Goal: Information Seeking & Learning: Find specific fact

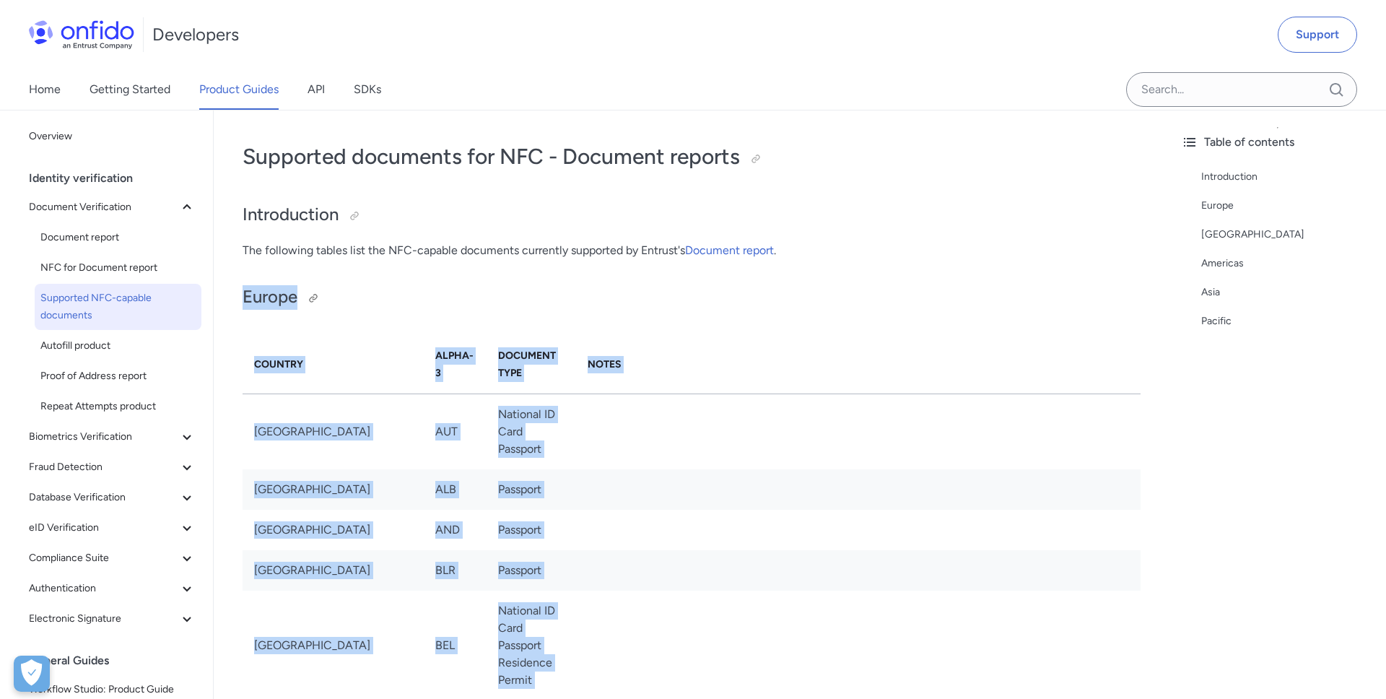
drag, startPoint x: 766, startPoint y: 546, endPoint x: 245, endPoint y: 304, distance: 573.8
copy div "Europe Country Alpha-3 Document Type Notes [GEOGRAPHIC_DATA] AUT National ID Ca…"
click at [881, 470] on td at bounding box center [858, 489] width 564 height 40
drag, startPoint x: 766, startPoint y: 546, endPoint x: 254, endPoint y: 360, distance: 544.6
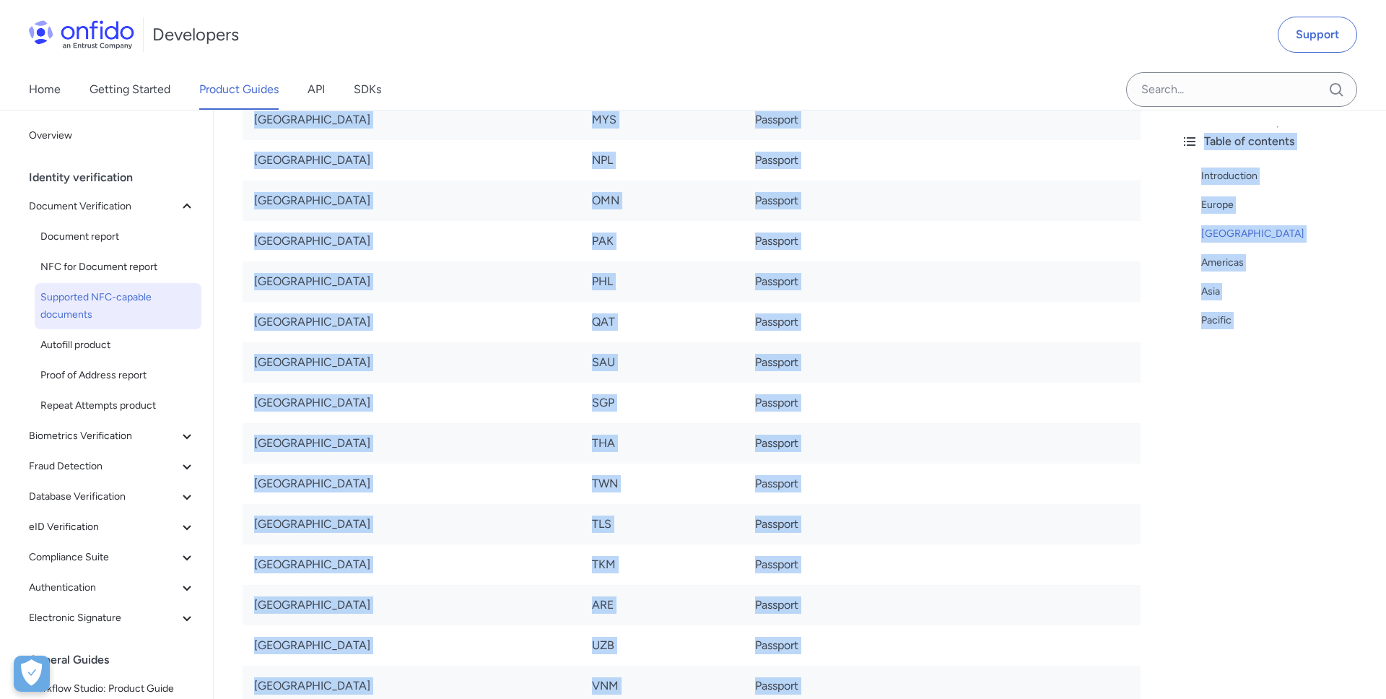
scroll to position [6591, 0]
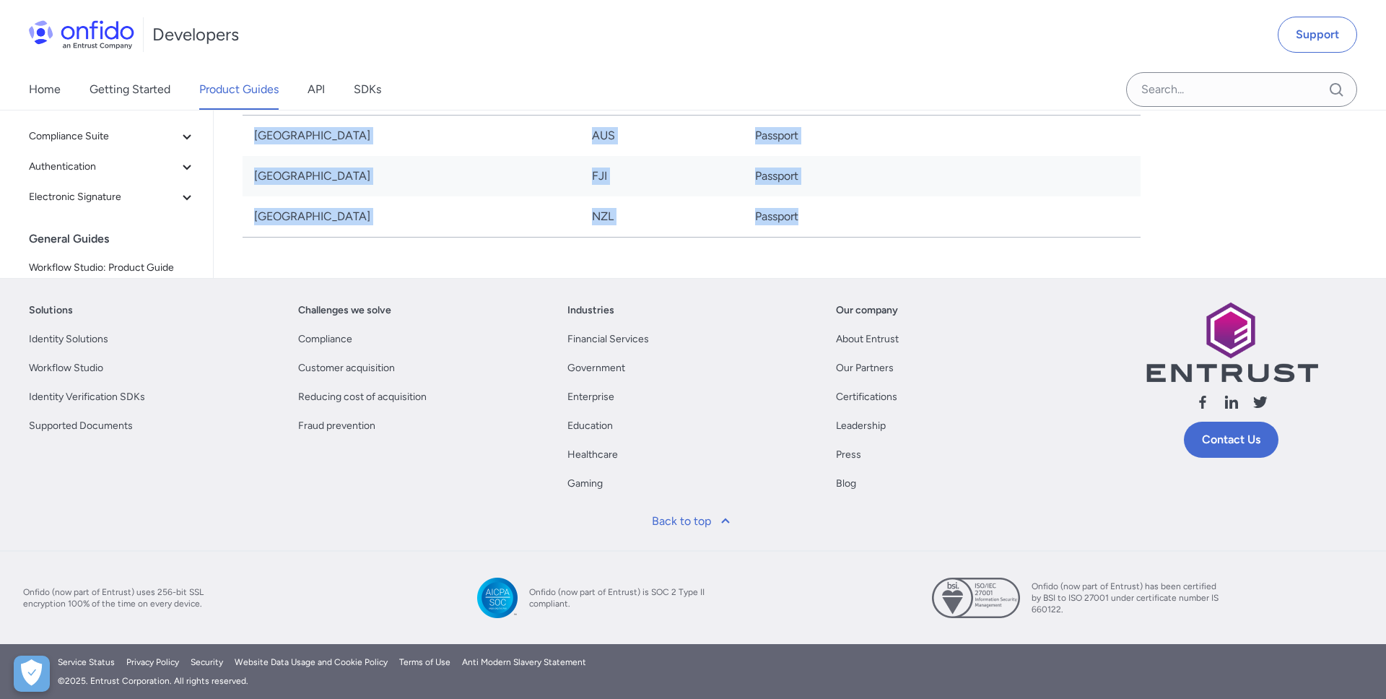
drag, startPoint x: 245, startPoint y: 293, endPoint x: 790, endPoint y: 232, distance: 549.0
copy div "Europe Country Alpha-3 Document Type Notes [GEOGRAPHIC_DATA] AUT National ID Ca…"
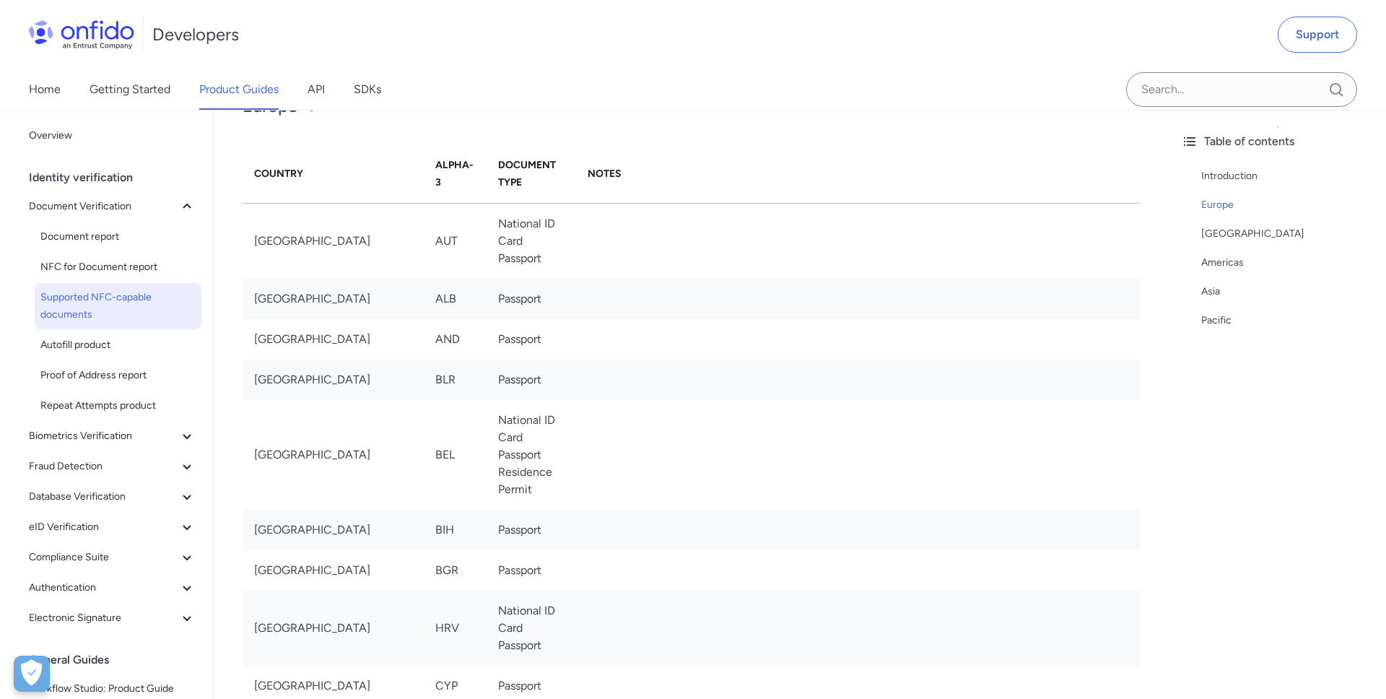
scroll to position [0, 0]
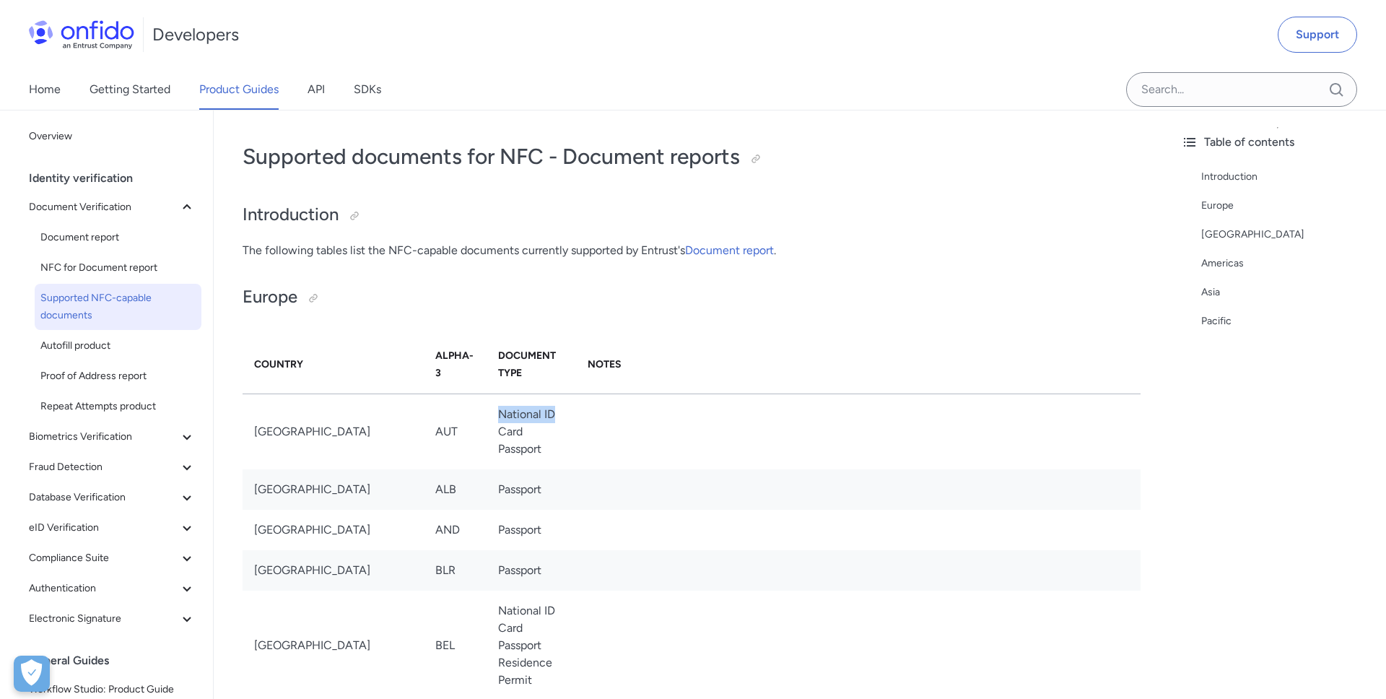
drag, startPoint x: 440, startPoint y: 416, endPoint x: 511, endPoint y: 421, distance: 71.6
click at [511, 422] on td "National ID Card Passport" at bounding box center [530, 431] width 89 height 76
click at [511, 421] on td "National ID Card Passport" at bounding box center [530, 431] width 89 height 76
drag, startPoint x: 437, startPoint y: 432, endPoint x: 488, endPoint y: 447, distance: 53.6
click at [488, 447] on td "National ID Card Passport" at bounding box center [530, 431] width 89 height 76
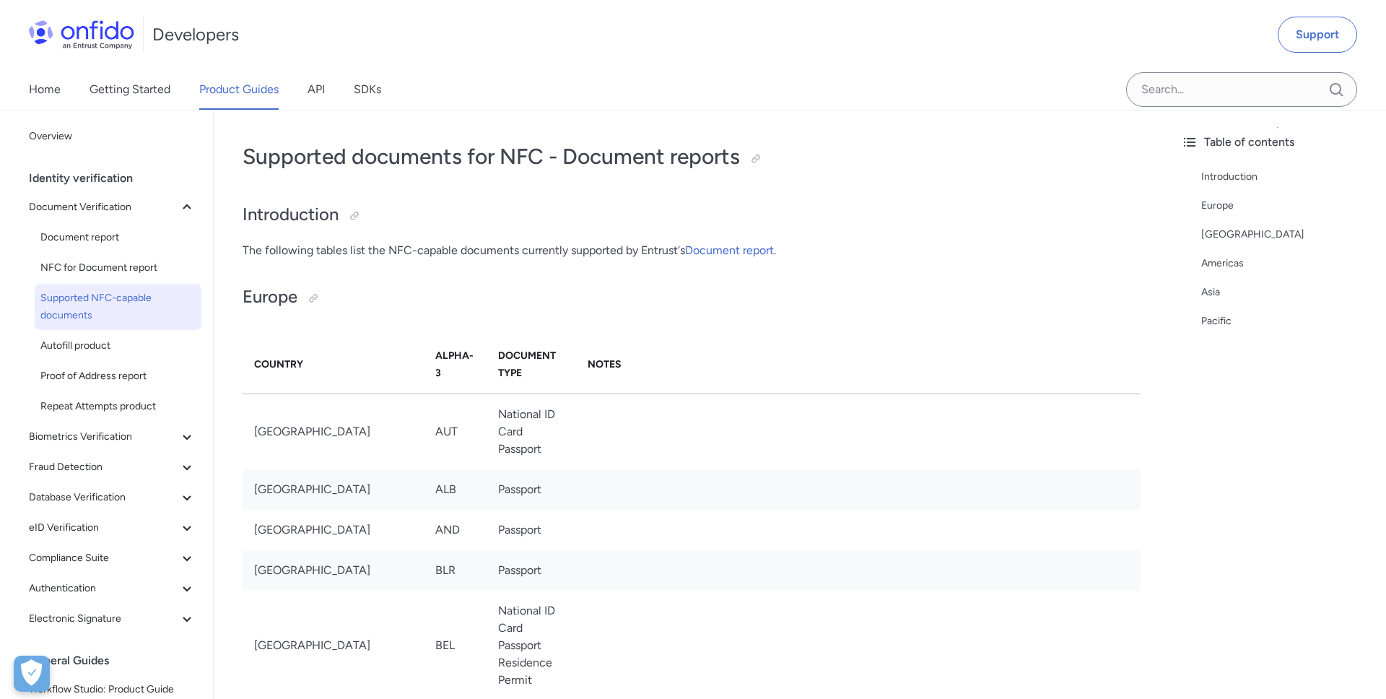
click at [806, 420] on td at bounding box center [858, 431] width 564 height 76
drag, startPoint x: 493, startPoint y: 452, endPoint x: 431, endPoint y: 437, distance: 63.7
click at [486, 437] on td "National ID Card Passport" at bounding box center [530, 431] width 89 height 76
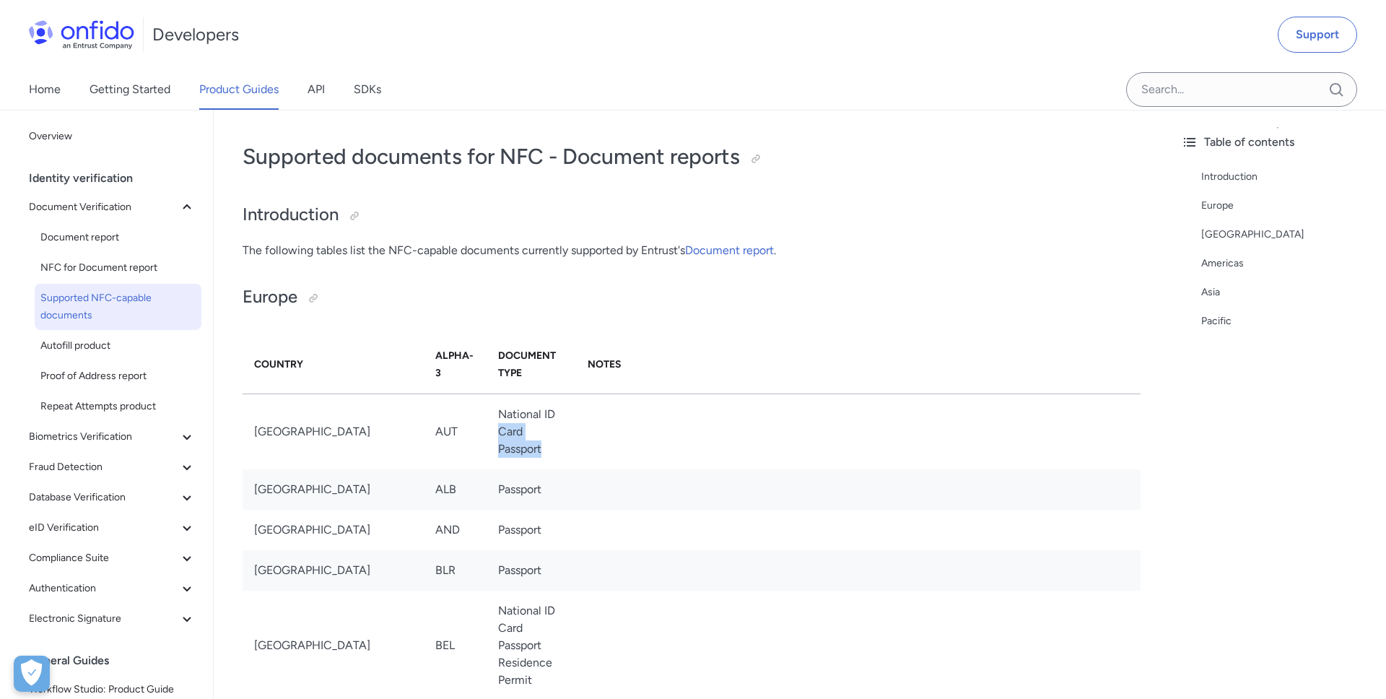
copy td "Card Passport"
click at [593, 392] on th "Notes" at bounding box center [858, 365] width 564 height 58
drag, startPoint x: 499, startPoint y: 416, endPoint x: 436, endPoint y: 414, distance: 62.8
click at [486, 414] on td "National ID Card Passport" at bounding box center [530, 431] width 89 height 76
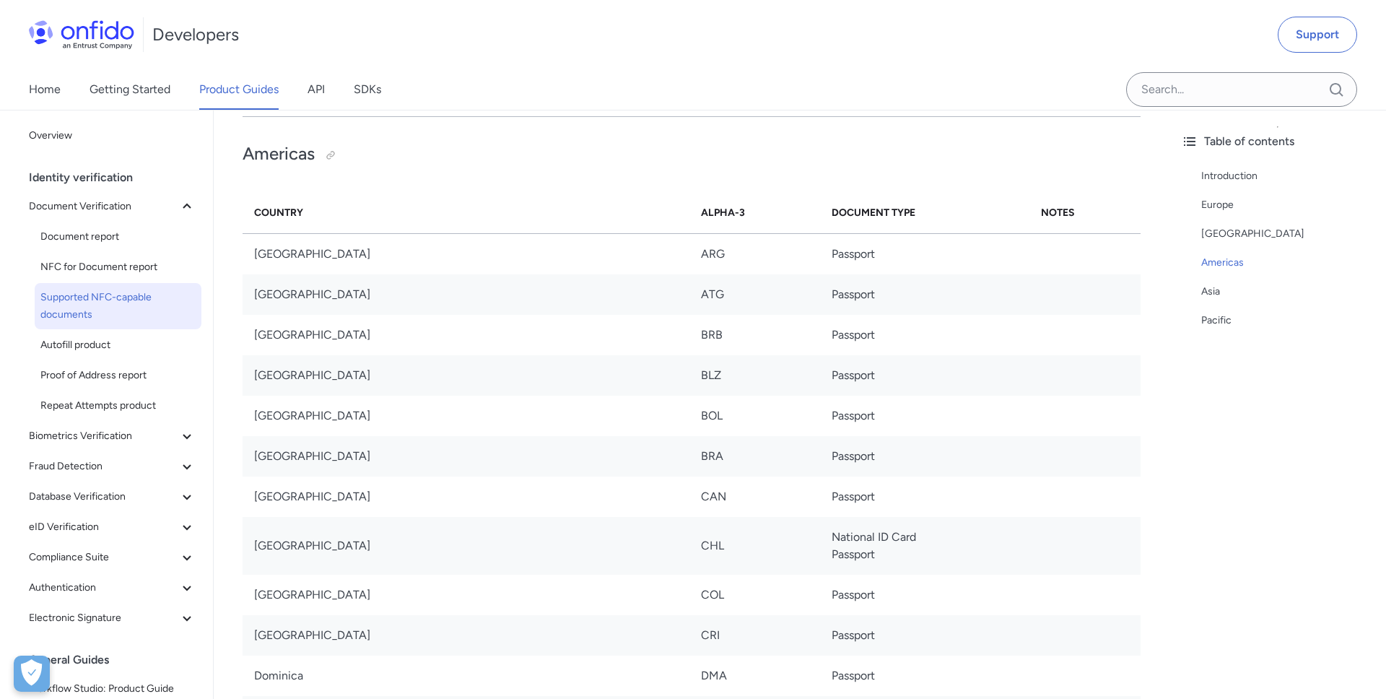
scroll to position [4160, 0]
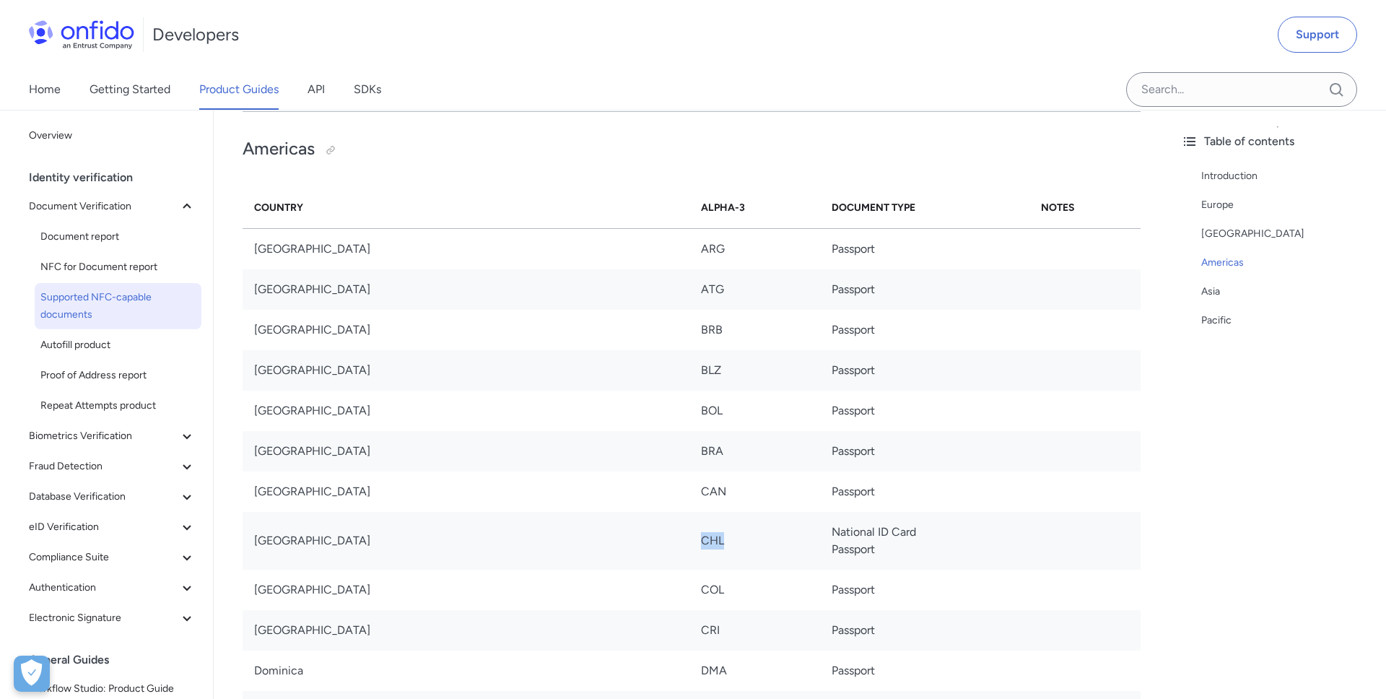
drag, startPoint x: 692, startPoint y: 544, endPoint x: 664, endPoint y: 543, distance: 28.2
click at [689, 543] on td "CHL" at bounding box center [754, 541] width 131 height 58
copy td "CHL"
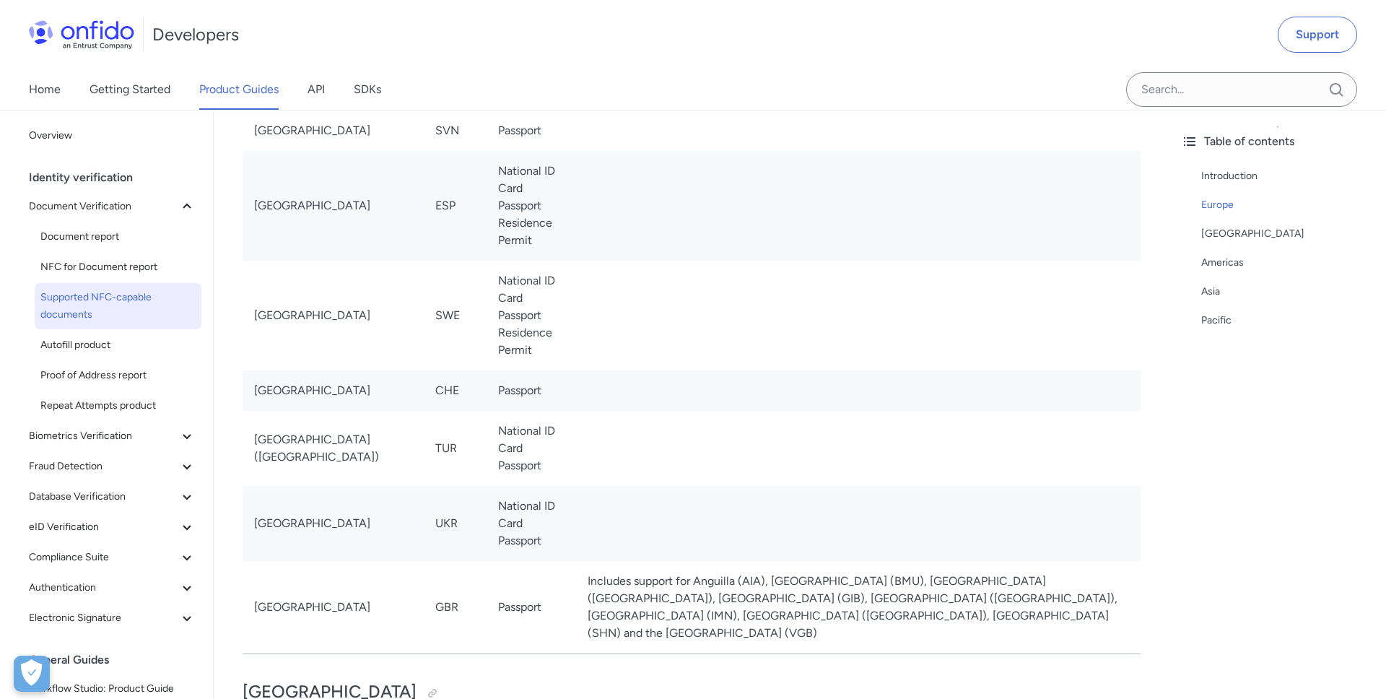
scroll to position [2607, 0]
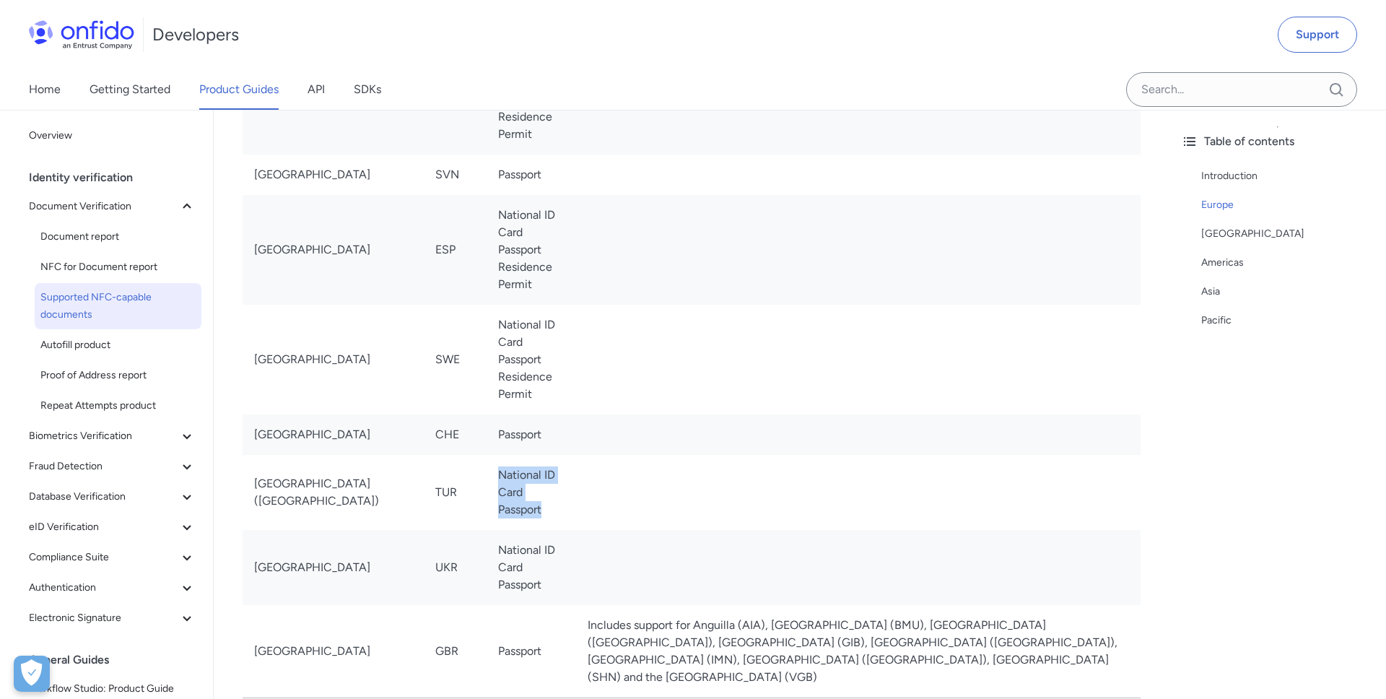
drag, startPoint x: 491, startPoint y: 542, endPoint x: 436, endPoint y: 512, distance: 62.3
click at [486, 512] on td "National ID Card Passport" at bounding box center [530, 492] width 89 height 75
